Goal: Information Seeking & Learning: Learn about a topic

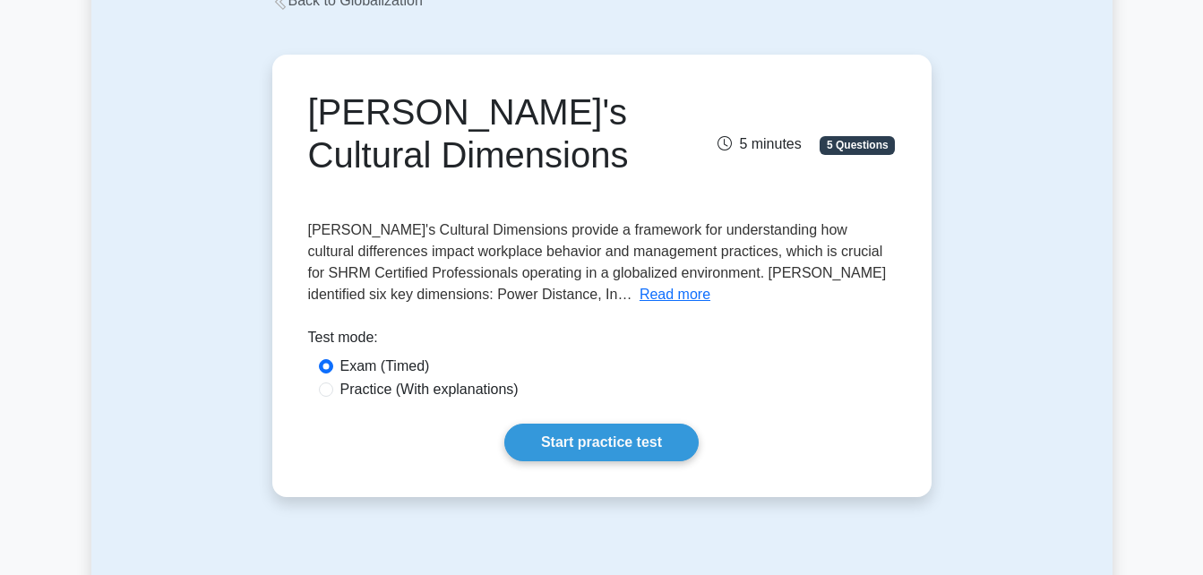
scroll to position [135, 0]
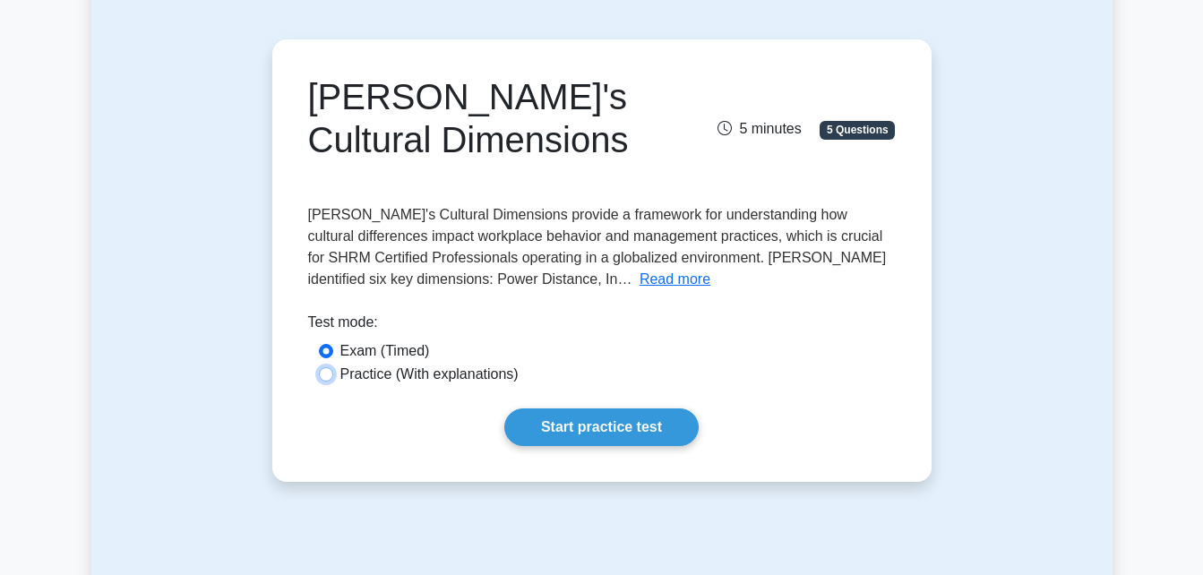
click at [321, 369] on input "Practice (With explanations)" at bounding box center [326, 374] width 14 height 14
radio input "true"
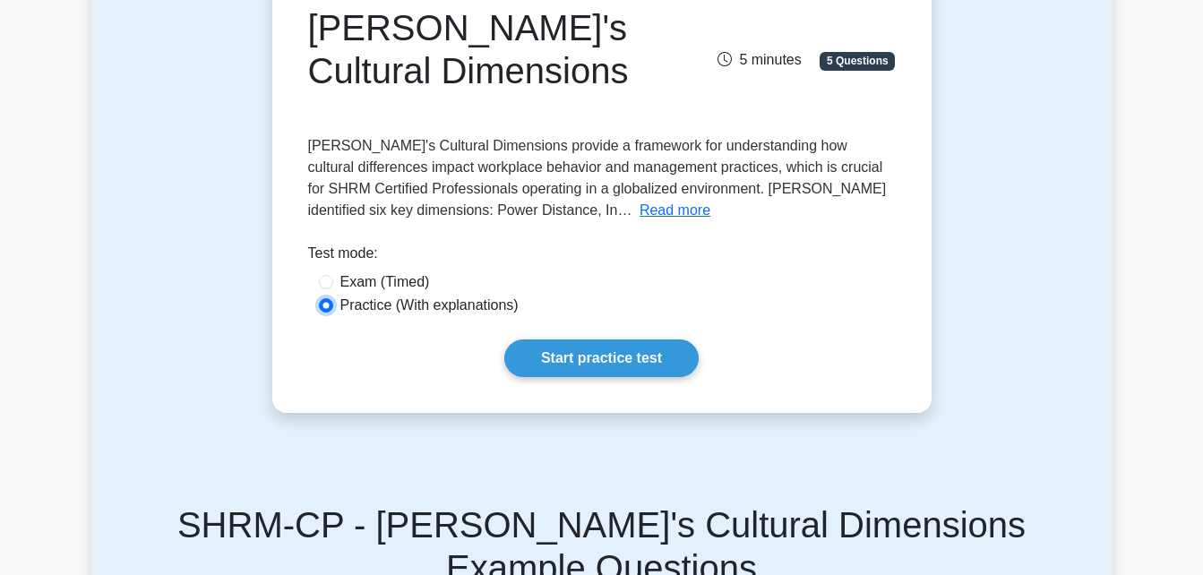
scroll to position [205, 0]
click at [570, 350] on link "Start practice test" at bounding box center [601, 358] width 194 height 38
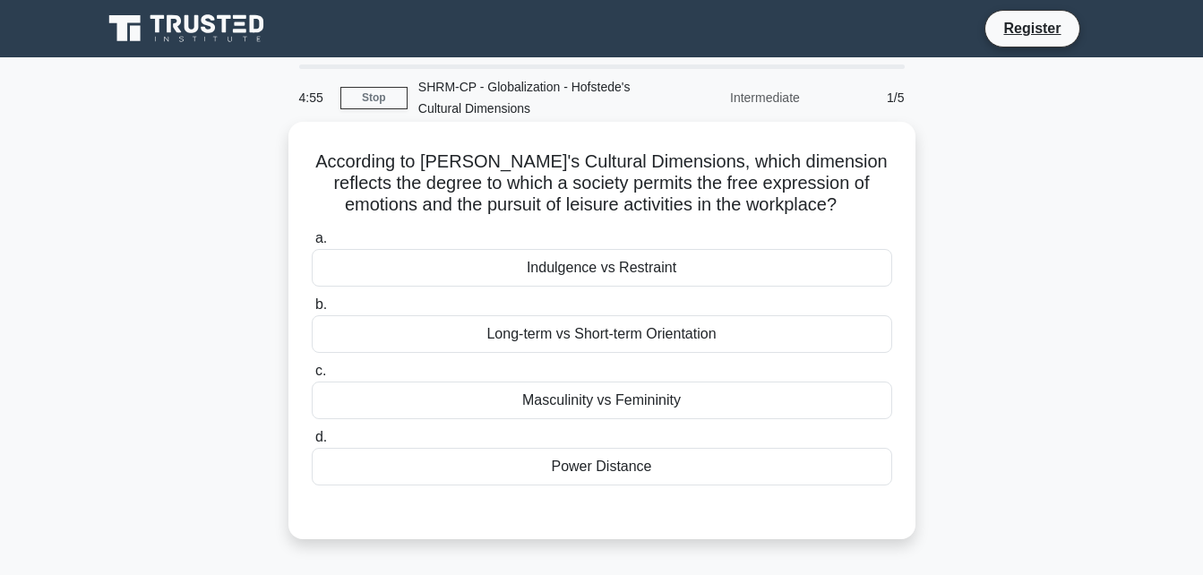
click at [628, 278] on div "Indulgence vs Restraint" at bounding box center [602, 268] width 580 height 38
click at [312, 245] on input "a. Indulgence vs Restraint" at bounding box center [312, 239] width 0 height 12
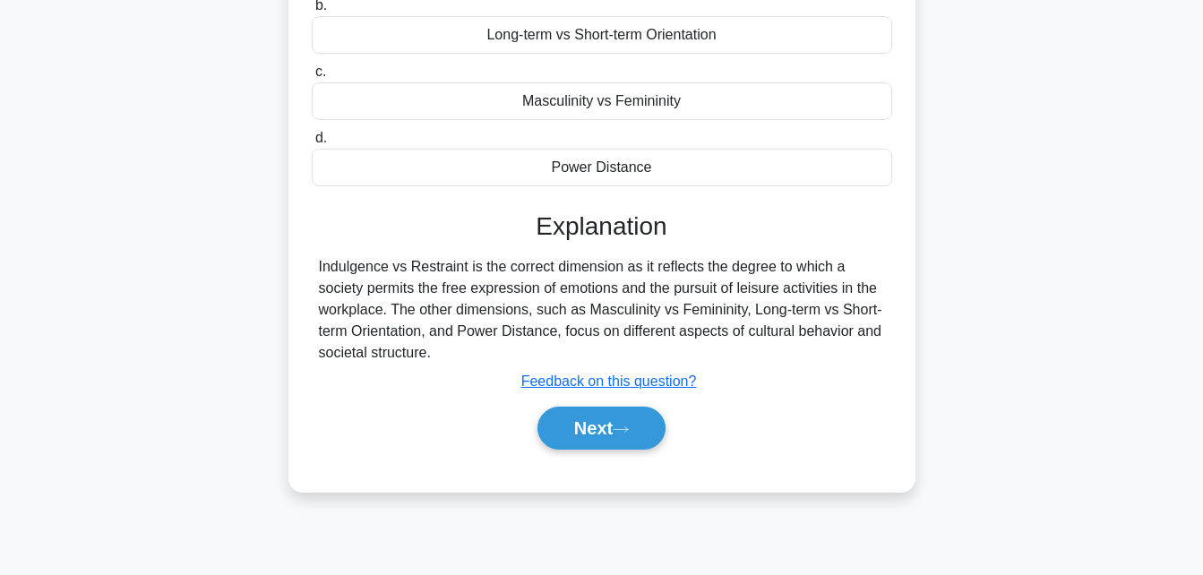
scroll to position [300, 0]
click at [560, 434] on button "Next" at bounding box center [601, 427] width 128 height 43
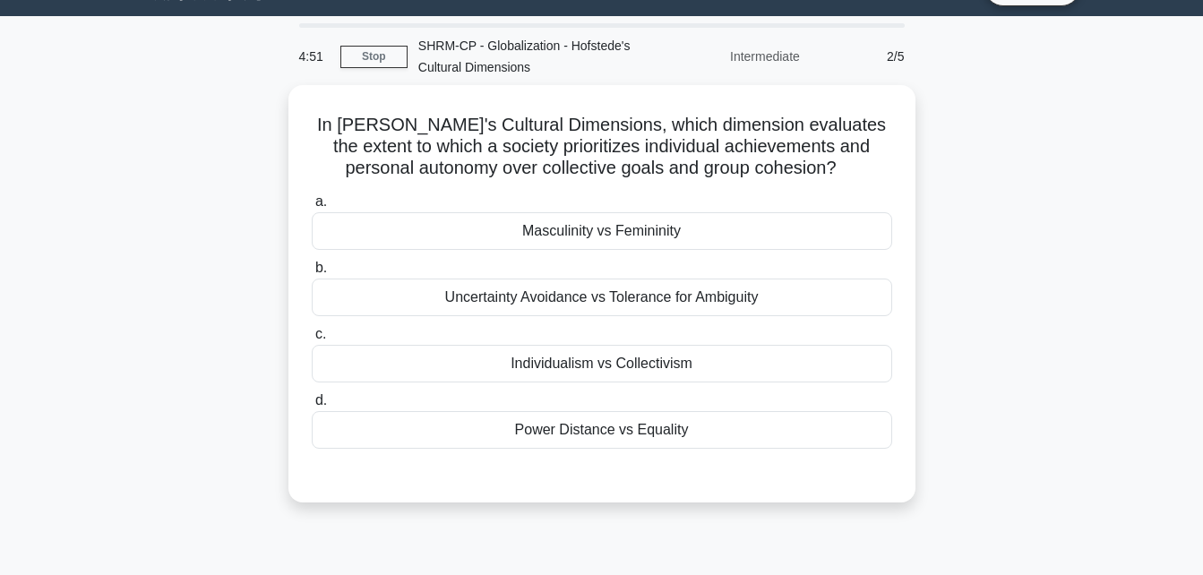
scroll to position [40, 0]
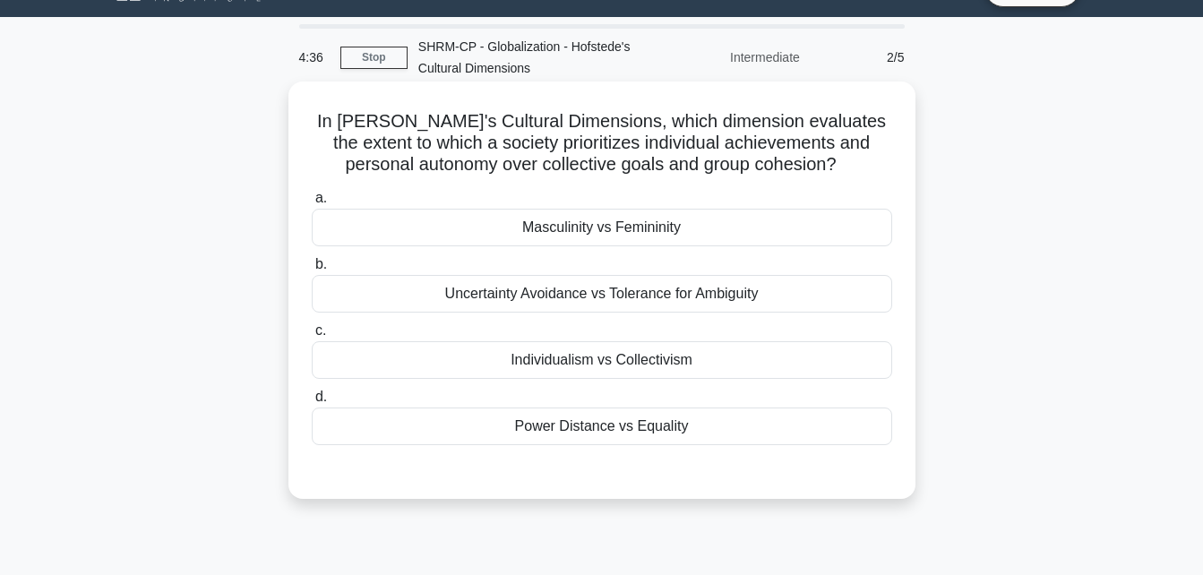
click at [653, 367] on div "Individualism vs Collectivism" at bounding box center [602, 360] width 580 height 38
click at [312, 337] on input "c. Individualism vs Collectivism" at bounding box center [312, 331] width 0 height 12
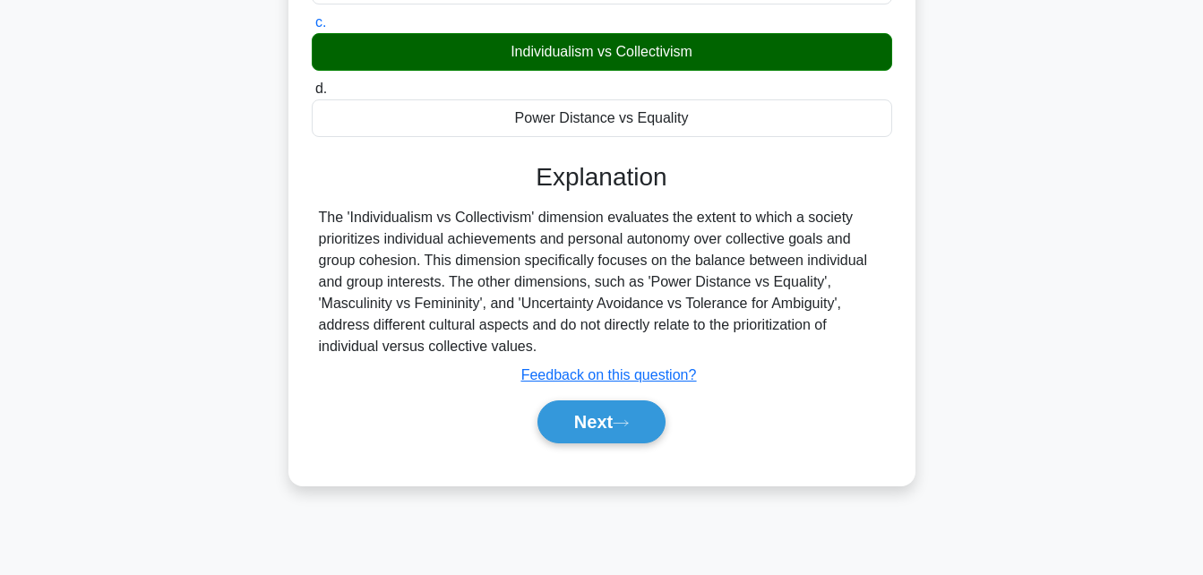
scroll to position [385, 0]
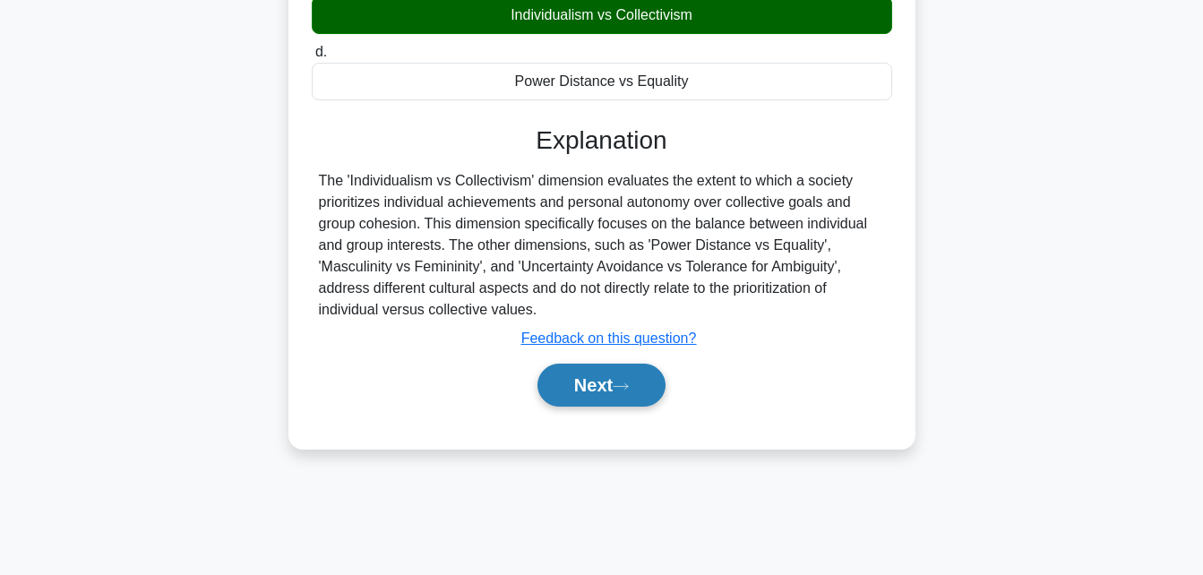
click at [641, 385] on button "Next" at bounding box center [601, 385] width 128 height 43
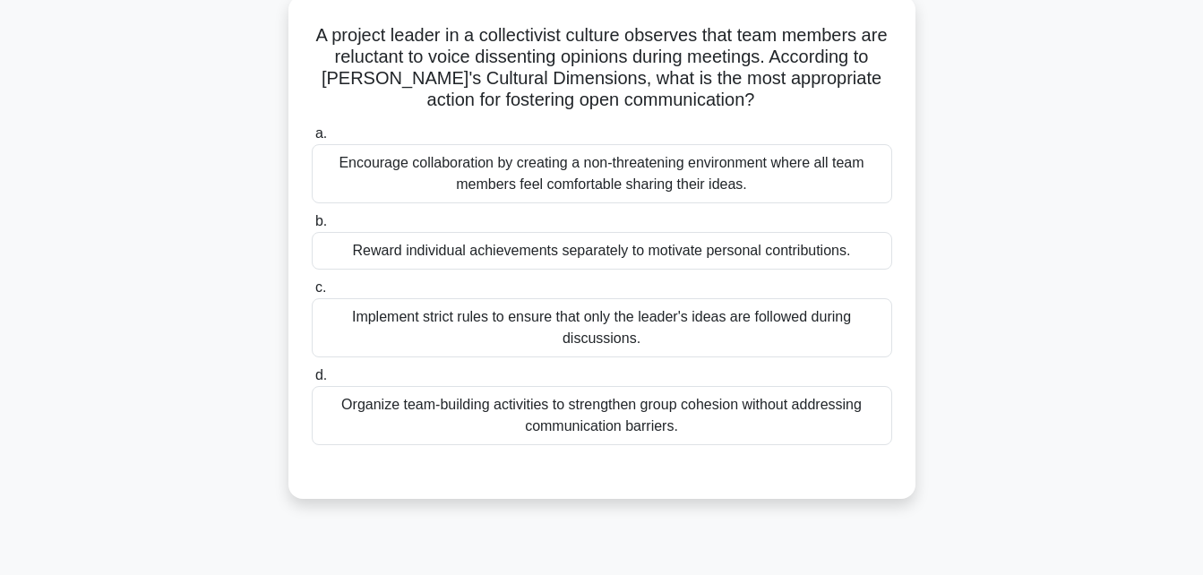
scroll to position [127, 0]
click at [718, 170] on div "Encourage collaboration by creating a non-threatening environment where all tea…" at bounding box center [602, 172] width 580 height 59
click at [312, 139] on input "a. Encourage collaboration by creating a non-threatening environment where all …" at bounding box center [312, 133] width 0 height 12
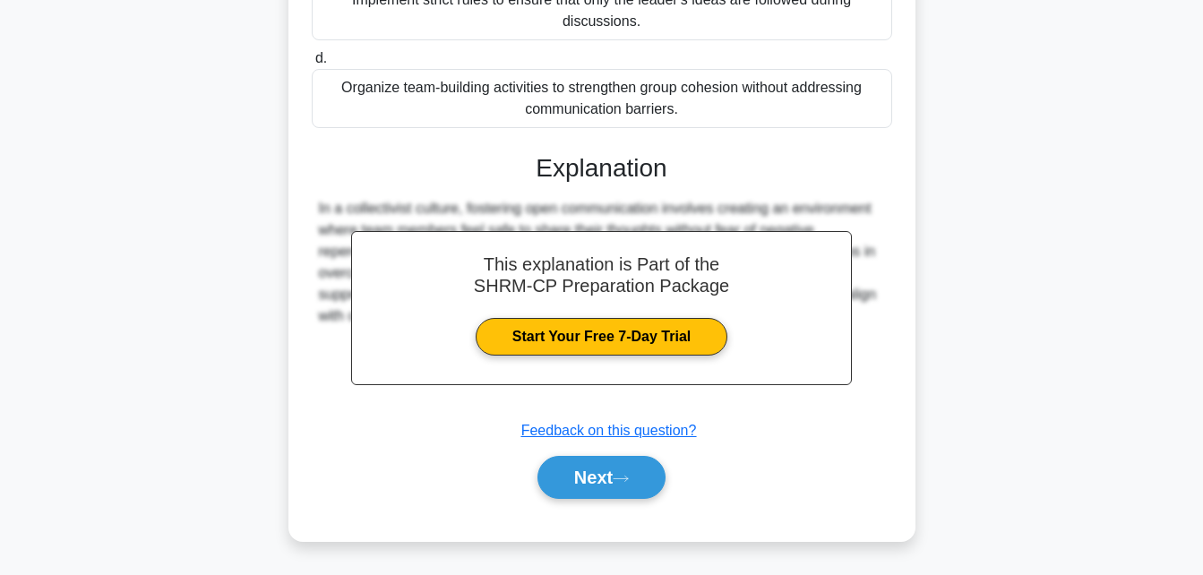
scroll to position [444, 0]
click at [548, 474] on button "Next" at bounding box center [601, 477] width 128 height 43
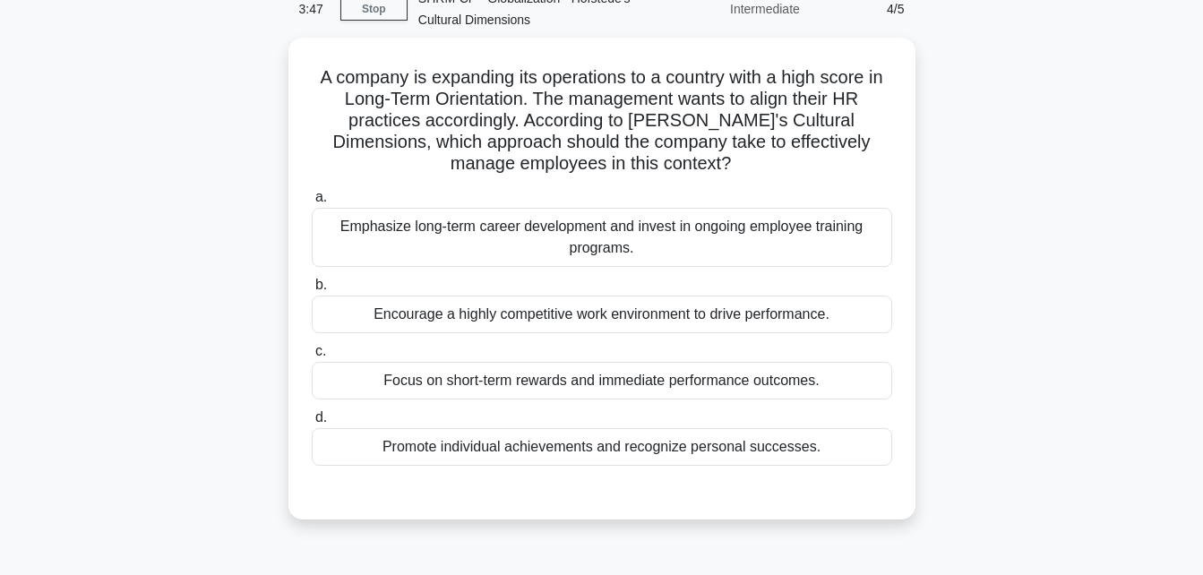
scroll to position [90, 0]
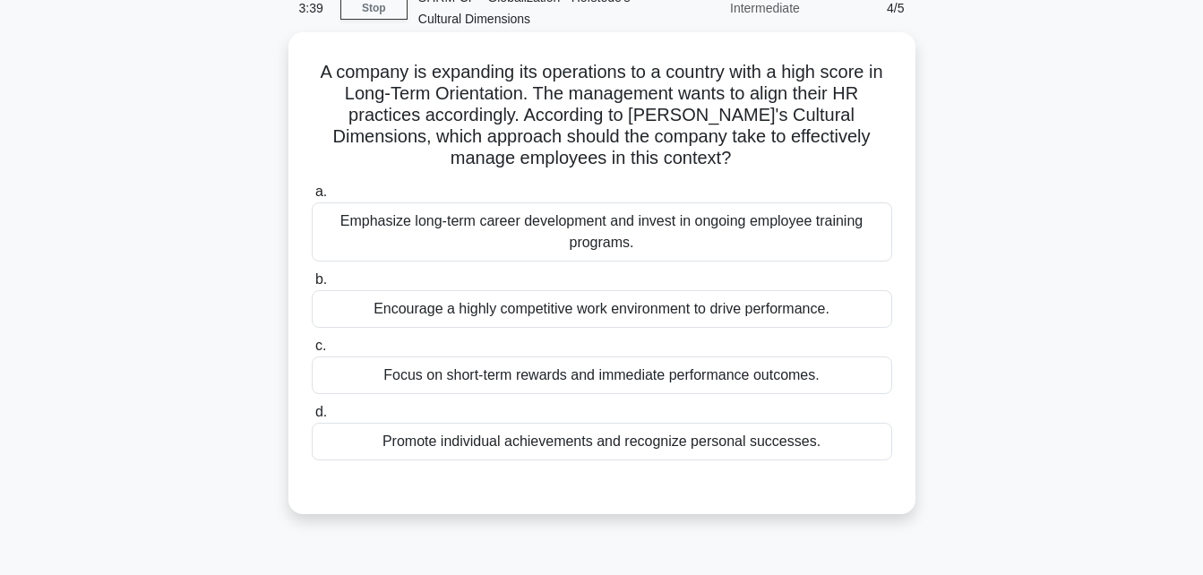
click at [629, 248] on div "Emphasize long-term career development and invest in ongoing employee training …" at bounding box center [602, 231] width 580 height 59
click at [312, 198] on input "a. Emphasize long-term career development and invest in ongoing employee traini…" at bounding box center [312, 192] width 0 height 12
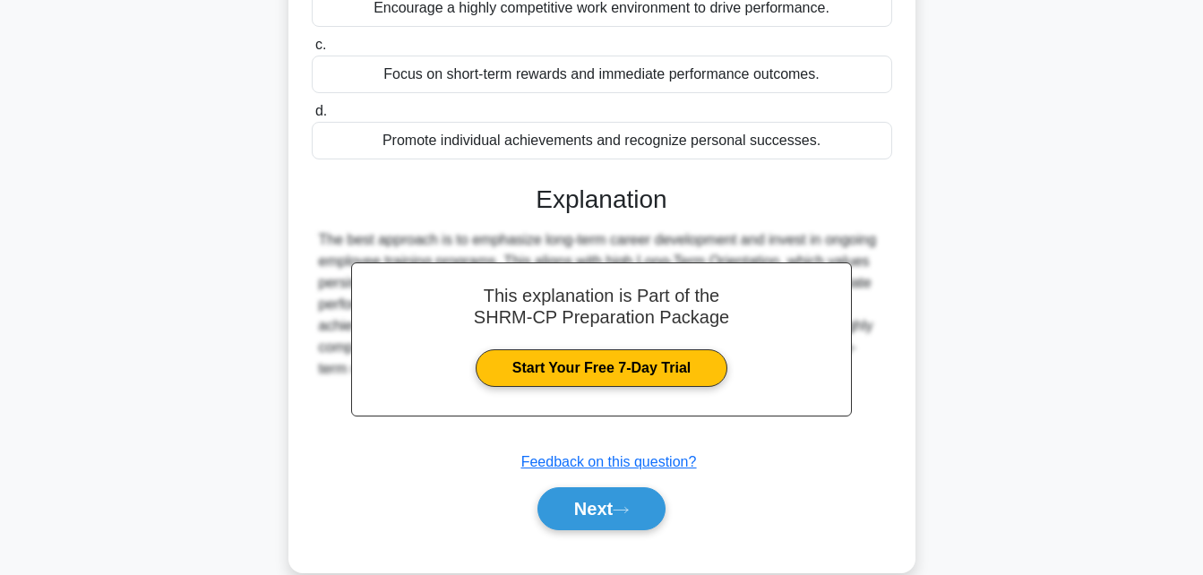
scroll to position [423, 0]
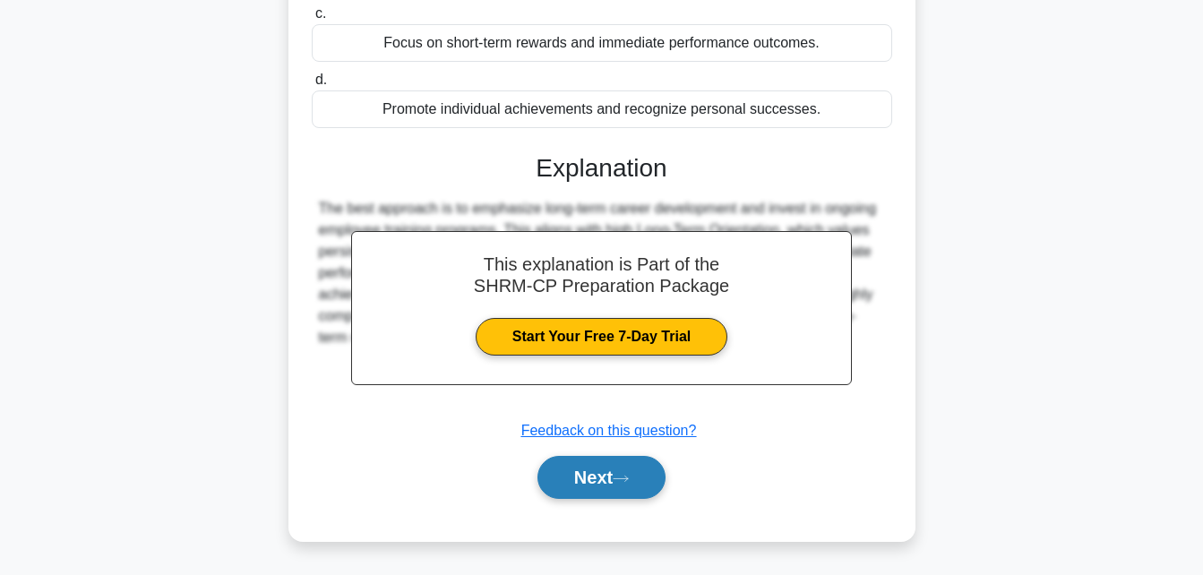
click at [575, 480] on button "Next" at bounding box center [601, 477] width 128 height 43
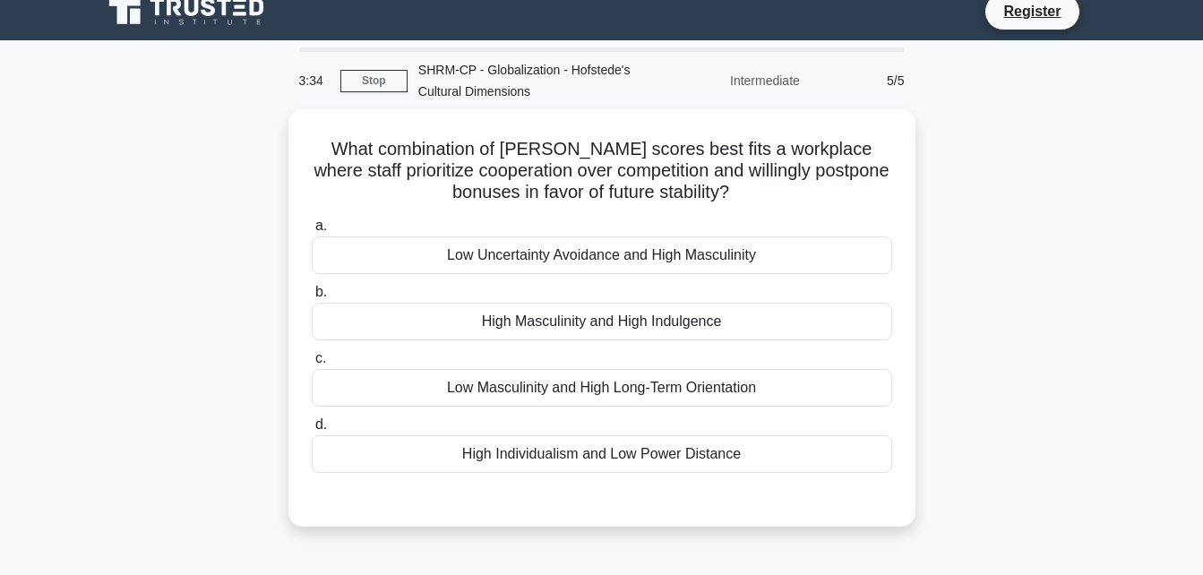
scroll to position [0, 0]
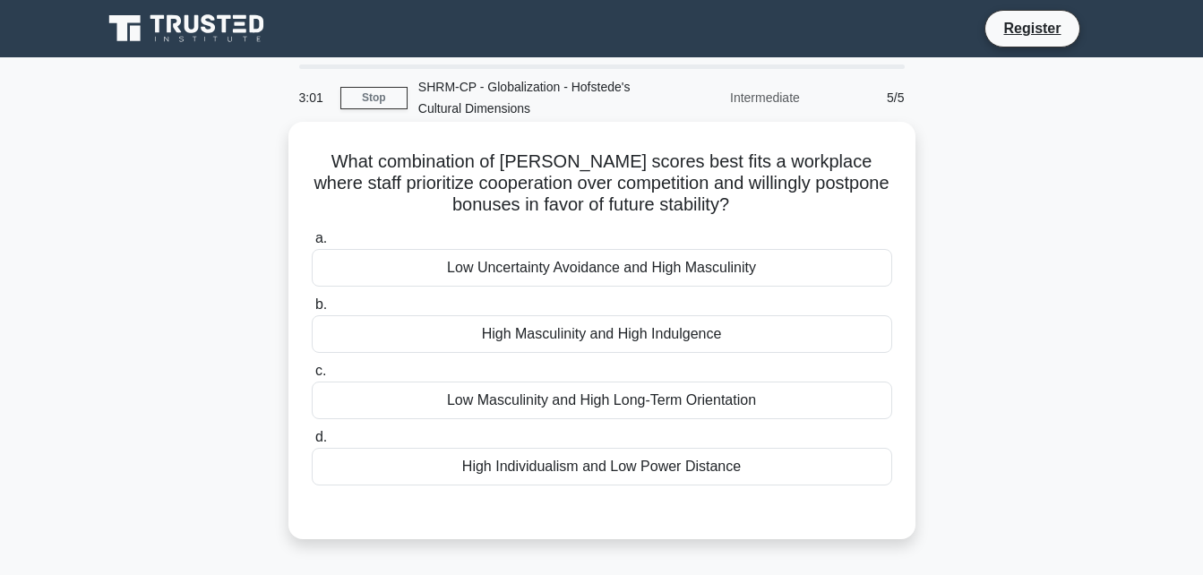
click at [639, 401] on div "Low Masculinity and High Long-Term Orientation" at bounding box center [602, 401] width 580 height 38
click at [312, 377] on input "c. Low Masculinity and High Long-Term Orientation" at bounding box center [312, 371] width 0 height 12
